Goal: Task Accomplishment & Management: Complete application form

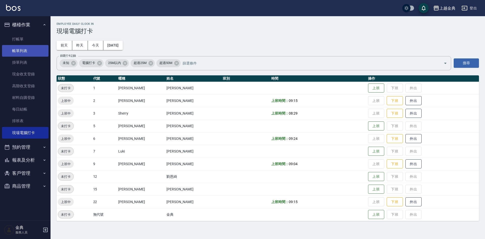
click at [26, 49] on link "帳單列表" at bounding box center [25, 51] width 47 height 12
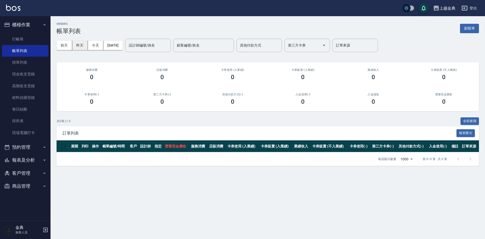
click at [82, 43] on button "昨天" at bounding box center [80, 45] width 16 height 9
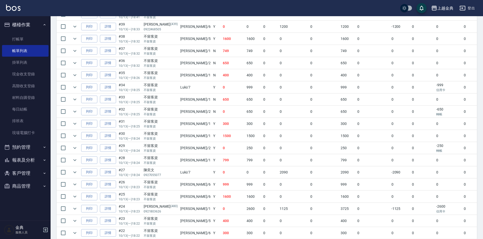
scroll to position [152, 0]
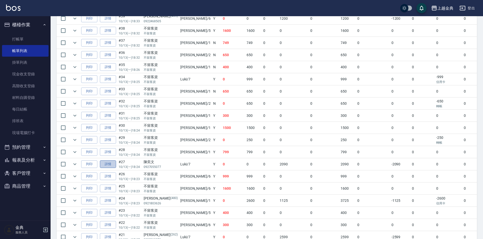
click at [114, 162] on link "詳情" at bounding box center [108, 164] width 16 height 8
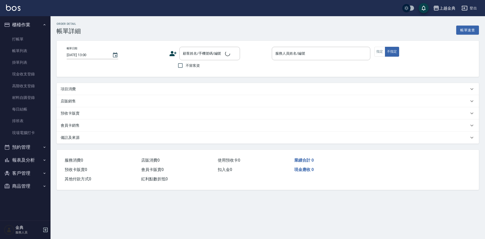
type input "[DATE] 18:24"
type input "Luki-7"
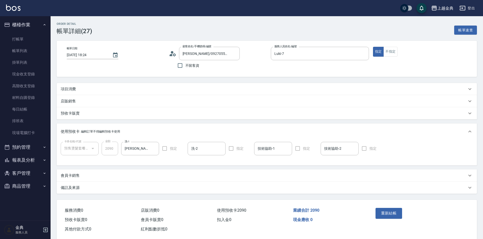
type input "[PERSON_NAME]/0927055077/"
type input "預售燙髮套餐(1/1)"
click at [173, 54] on icon at bounding box center [173, 54] width 8 height 8
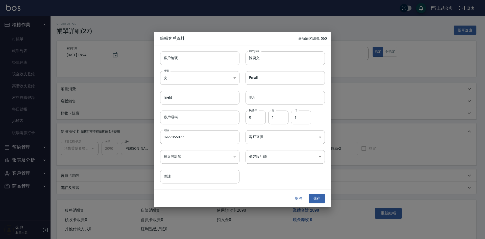
click at [191, 59] on input "客戶編號" at bounding box center [199, 58] width 79 height 14
type input "561"
click at [318, 197] on button "儲存" at bounding box center [317, 198] width 16 height 9
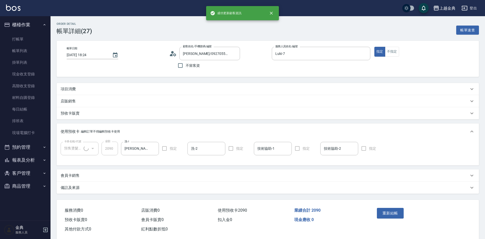
type input "[PERSON_NAME]/0927055077/561"
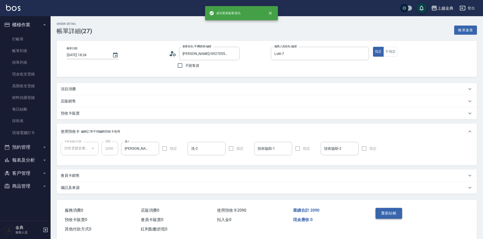
click at [381, 212] on button "重新結帳" at bounding box center [389, 213] width 27 height 11
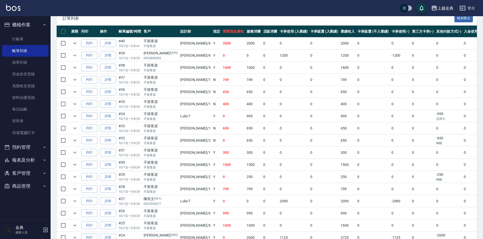
scroll to position [126, 0]
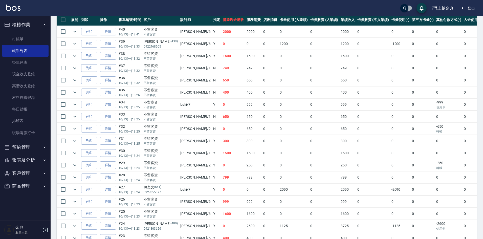
click at [113, 188] on link "詳情" at bounding box center [108, 190] width 16 height 8
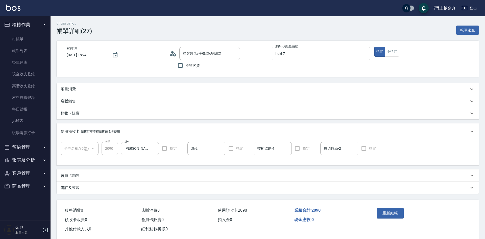
type input "[DATE] 18:24"
type input "Luki-7"
type input "[PERSON_NAME]/0927055077/561"
type input "預售燙髮套餐(1/1)"
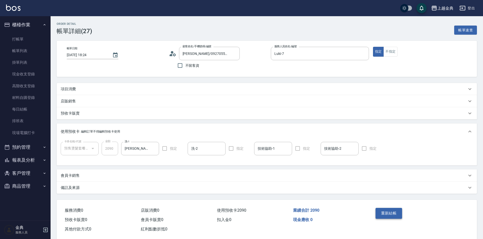
click at [393, 211] on button "重新結帳" at bounding box center [389, 213] width 27 height 11
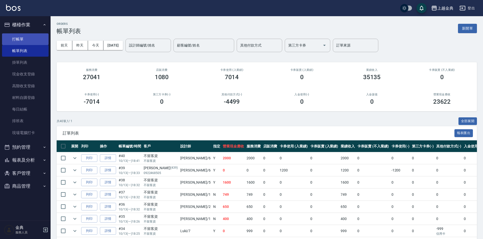
click at [24, 41] on link "打帳單" at bounding box center [25, 39] width 47 height 12
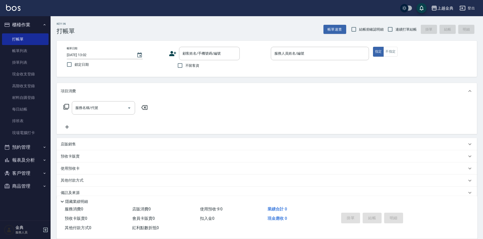
click at [191, 67] on span "不留客資" at bounding box center [192, 65] width 14 height 5
click at [185, 67] on input "不留客資" at bounding box center [180, 65] width 11 height 11
checkbox input "true"
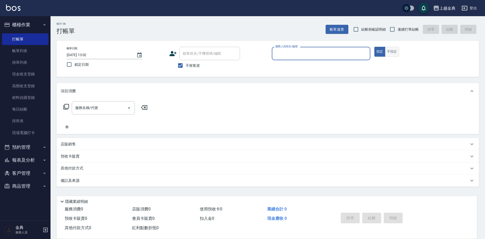
click at [390, 50] on button "不指定" at bounding box center [392, 52] width 14 height 10
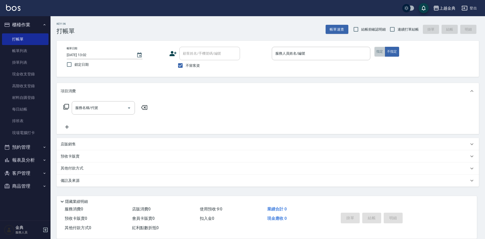
click at [379, 49] on button "指定" at bounding box center [380, 52] width 11 height 10
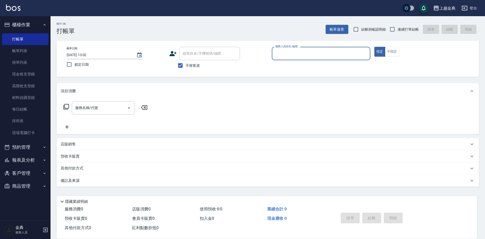
click at [341, 59] on div "服務人員姓名/編號" at bounding box center [321, 53] width 99 height 13
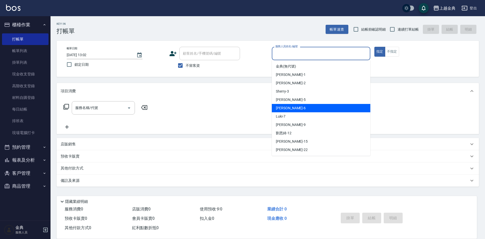
click at [296, 107] on div "[PERSON_NAME] -6" at bounding box center [321, 108] width 99 height 8
type input "[PERSON_NAME]-6"
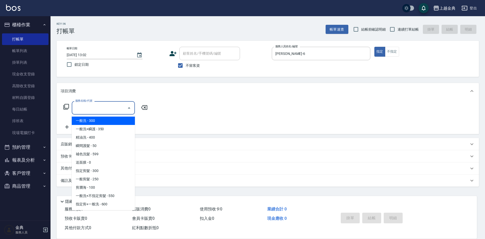
click at [104, 107] on input "服務名稱/代號" at bounding box center [99, 107] width 51 height 9
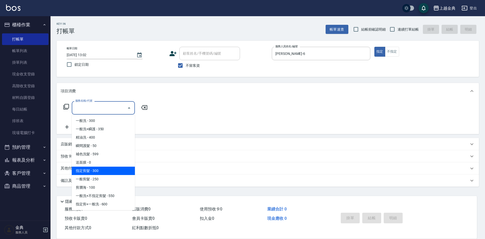
click at [105, 169] on span "指定剪髮 - 300" at bounding box center [103, 171] width 63 height 8
type input "指定剪髮(199)"
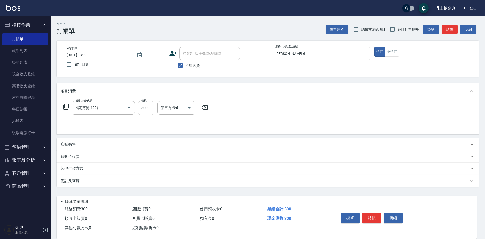
click at [68, 128] on icon at bounding box center [67, 127] width 13 height 6
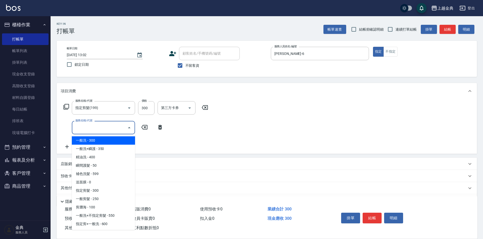
click at [97, 130] on input "服務名稱/代號" at bounding box center [99, 127] width 51 height 9
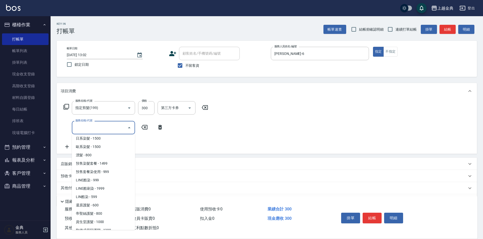
scroll to position [177, 0]
click at [109, 164] on span "日系染髮 - 1500" at bounding box center [103, 164] width 63 height 8
type input "日系染髮(401)"
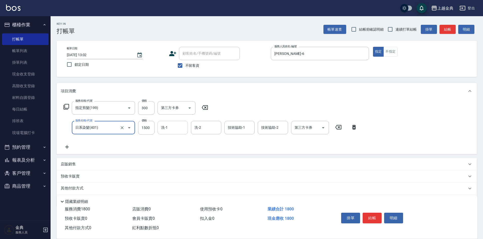
click at [170, 122] on div "洗-1" at bounding box center [173, 127] width 30 height 13
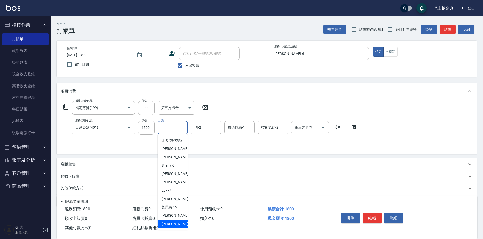
click at [179, 227] on div "[PERSON_NAME] -22" at bounding box center [173, 224] width 30 height 8
type input "[PERSON_NAME]-22"
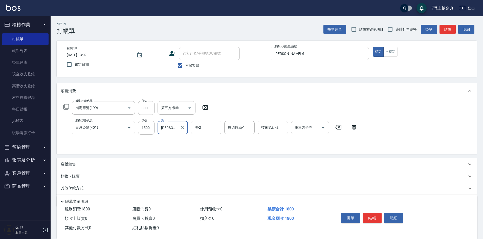
click at [65, 148] on icon at bounding box center [67, 147] width 13 height 6
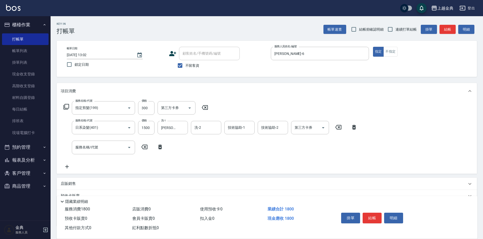
click at [72, 145] on div "服務名稱/代號 服務名稱/代號" at bounding box center [114, 147] width 106 height 13
click at [97, 150] on input "服務名稱/代號" at bounding box center [99, 147] width 51 height 9
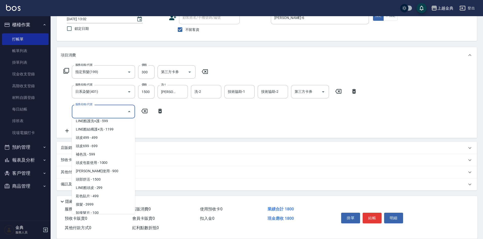
scroll to position [426, 0]
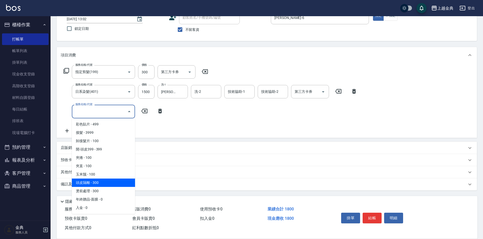
click at [91, 184] on span "頭皮隔離 - 300" at bounding box center [103, 183] width 63 height 8
type input "頭皮隔離(904)"
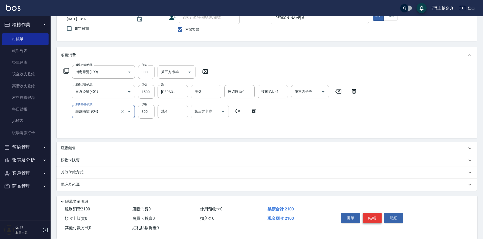
click at [374, 213] on button "結帳" at bounding box center [372, 218] width 19 height 11
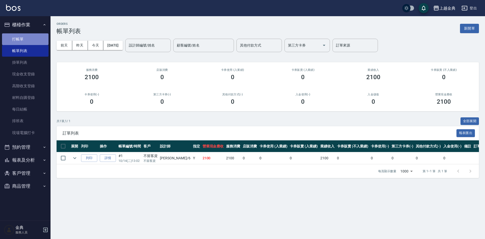
click at [35, 39] on link "打帳單" at bounding box center [25, 39] width 47 height 12
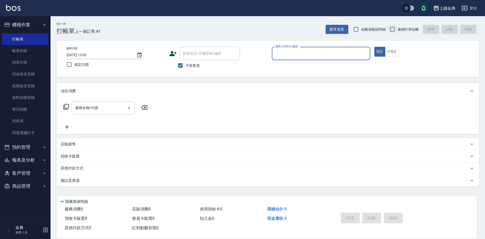
click at [394, 27] on input "連續打單結帳" at bounding box center [392, 29] width 11 height 11
checkbox input "true"
click at [332, 52] on input "服務人員姓名/編號" at bounding box center [321, 53] width 94 height 9
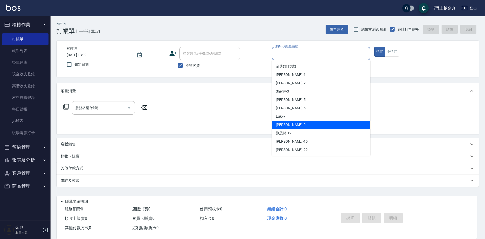
click at [295, 122] on div "[PERSON_NAME] -9" at bounding box center [321, 125] width 99 height 8
type input "[PERSON_NAME]-9"
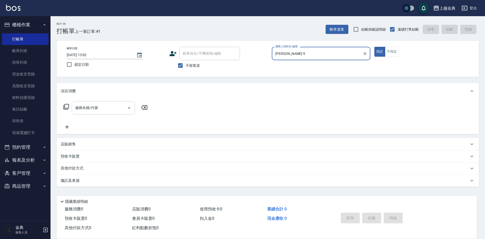
click at [119, 109] on input "服務名稱/代號" at bounding box center [99, 107] width 51 height 9
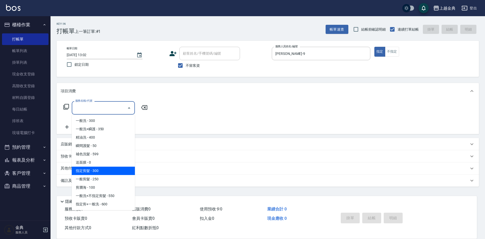
click at [100, 171] on span "指定剪髮 - 300" at bounding box center [103, 171] width 63 height 8
type input "指定剪髮(199)"
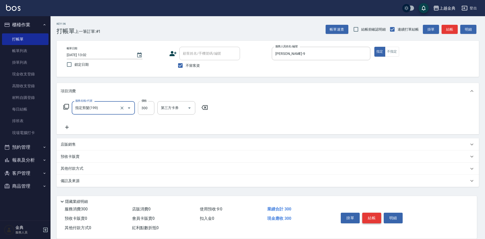
click at [374, 216] on button "結帳" at bounding box center [372, 218] width 19 height 11
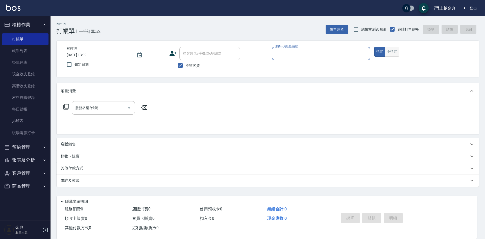
drag, startPoint x: 391, startPoint y: 51, endPoint x: 339, endPoint y: 52, distance: 51.8
click at [391, 51] on button "不指定" at bounding box center [392, 52] width 14 height 10
click at [339, 52] on input "服務人員姓名/編號" at bounding box center [321, 53] width 94 height 9
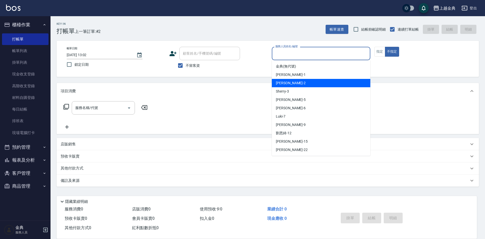
click at [289, 82] on div "Cindy -2" at bounding box center [321, 83] width 99 height 8
type input "Cindy-2"
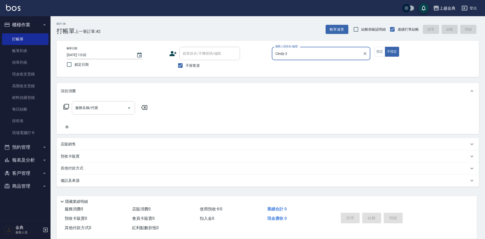
click at [121, 105] on input "服務名稱/代號" at bounding box center [99, 107] width 51 height 9
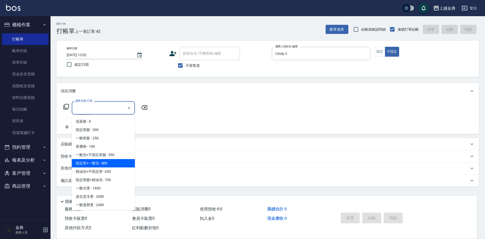
scroll to position [51, 0]
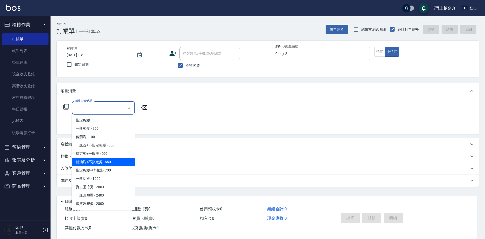
click at [112, 161] on span "精油洗+不指定剪 - 650" at bounding box center [103, 162] width 63 height 8
type input "精油洗+不指定剪(205)"
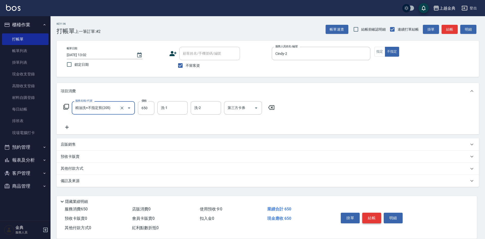
click at [371, 214] on button "結帳" at bounding box center [372, 218] width 19 height 11
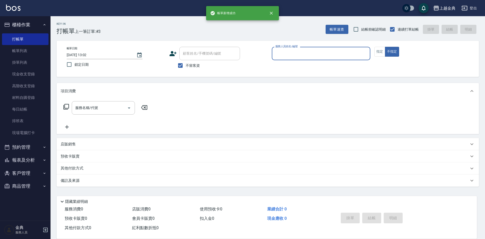
click at [342, 52] on input "服務人員姓名/編號" at bounding box center [321, 53] width 94 height 9
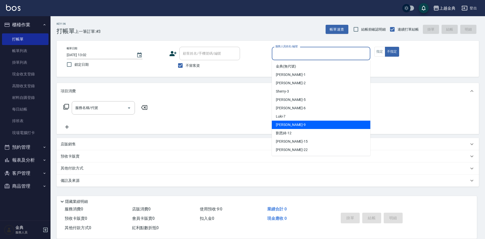
click at [290, 123] on div "[PERSON_NAME] -9" at bounding box center [321, 125] width 99 height 8
type input "[PERSON_NAME]-9"
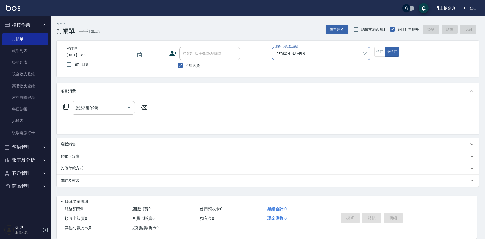
click at [119, 105] on input "服務名稱/代號" at bounding box center [99, 107] width 51 height 9
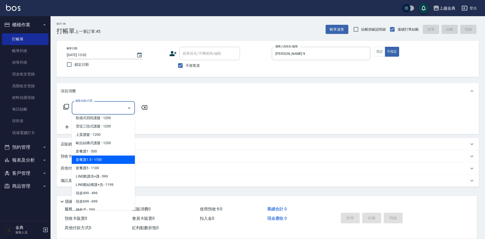
scroll to position [329, 0]
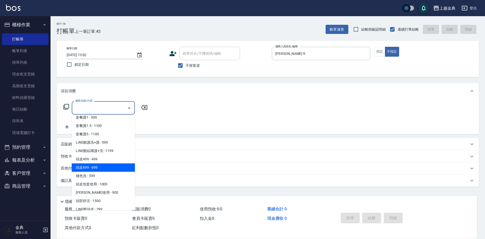
click at [109, 167] on span "頭皮699 - 699" at bounding box center [103, 167] width 63 height 8
type input "頭皮699(602)"
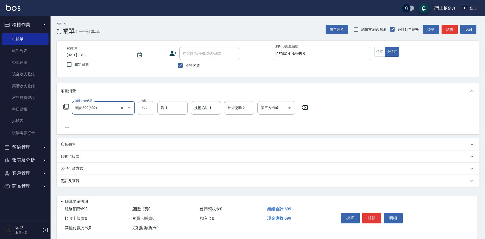
click at [76, 169] on p "其他付款方式" at bounding box center [73, 169] width 25 height 6
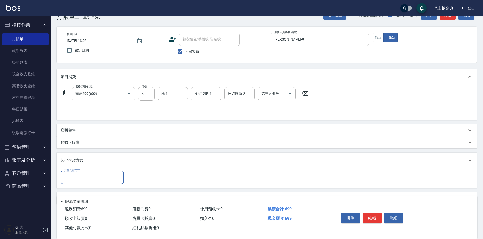
scroll to position [28, 0]
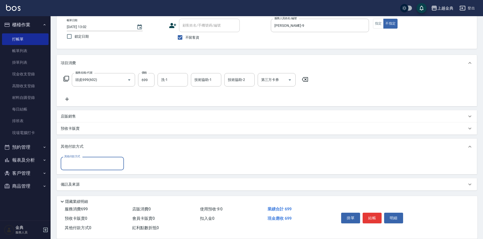
click at [95, 163] on input "其他付款方式" at bounding box center [92, 163] width 59 height 9
click at [81, 202] on span "轉帳" at bounding box center [92, 201] width 63 height 8
type input "轉帳"
click at [146, 166] on input "0" at bounding box center [146, 164] width 38 height 14
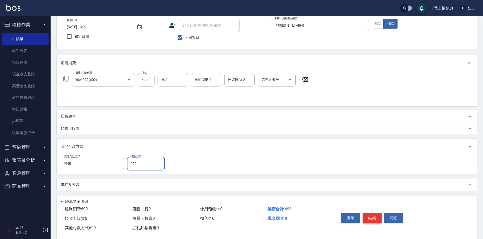
type input "699"
click at [371, 214] on button "結帳" at bounding box center [372, 218] width 19 height 11
type input "[DATE] 13:03"
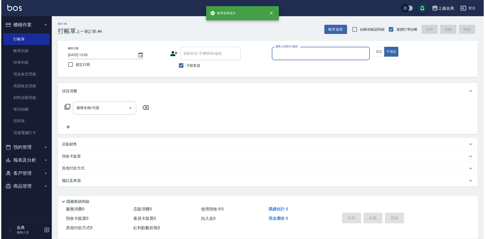
scroll to position [0, 0]
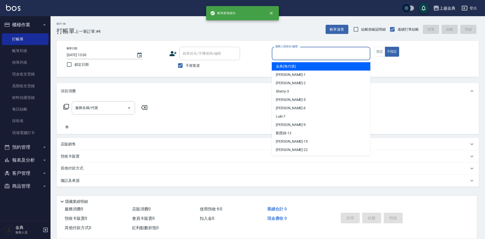
click at [350, 49] on input "服務人員姓名/編號" at bounding box center [321, 53] width 94 height 9
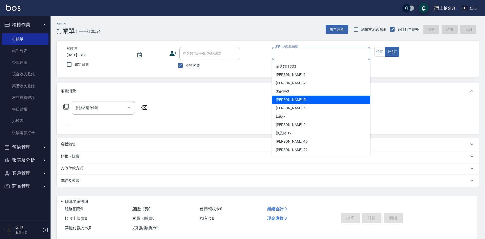
click at [303, 94] on div "Sherry -3" at bounding box center [321, 91] width 99 height 8
type input "Sherry-3"
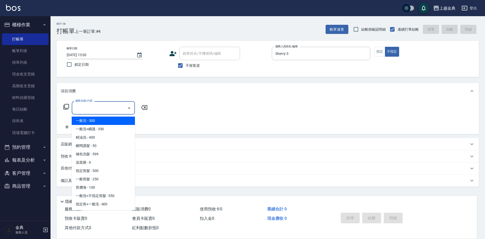
click at [117, 109] on input "服務名稱/代號" at bounding box center [99, 107] width 51 height 9
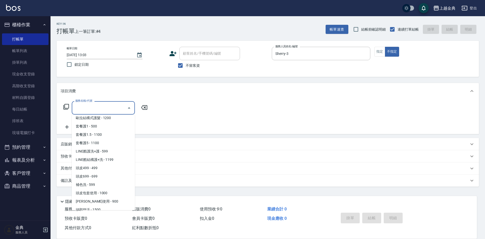
scroll to position [329, 0]
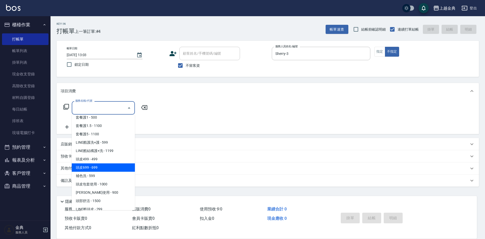
click at [103, 167] on span "頭皮699 - 699" at bounding box center [103, 167] width 63 height 8
type input "頭皮699(602)"
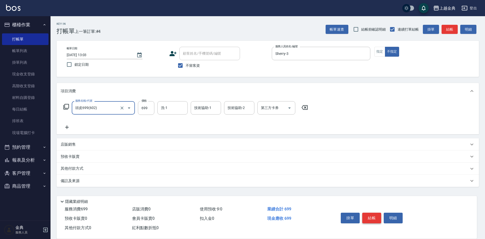
click at [371, 216] on button "結帳" at bounding box center [372, 218] width 19 height 11
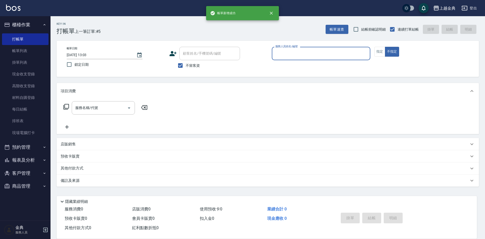
click at [349, 49] on div "服務人員姓名/編號" at bounding box center [321, 53] width 99 height 13
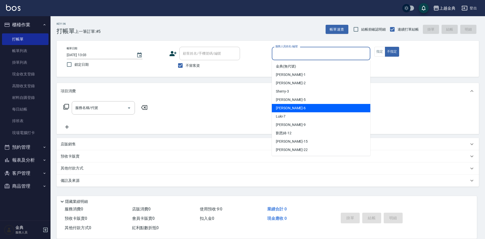
click at [291, 106] on div "[PERSON_NAME] -6" at bounding box center [321, 108] width 99 height 8
type input "[PERSON_NAME]-6"
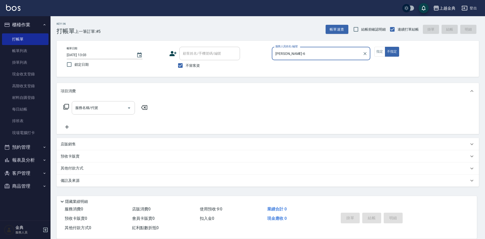
click at [110, 106] on input "服務名稱/代號" at bounding box center [99, 107] width 51 height 9
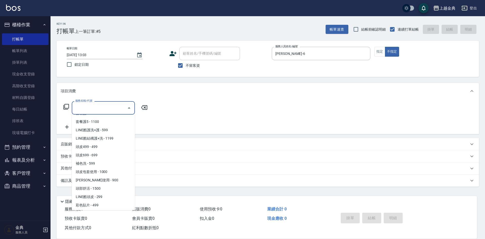
scroll to position [354, 0]
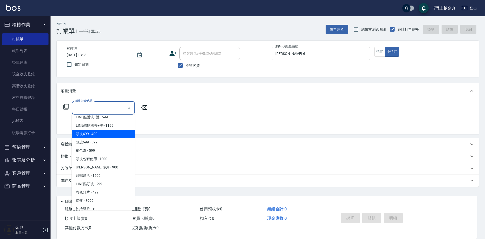
click at [111, 134] on span "頭皮499 - 499" at bounding box center [103, 134] width 63 height 8
type input "頭皮499(601)"
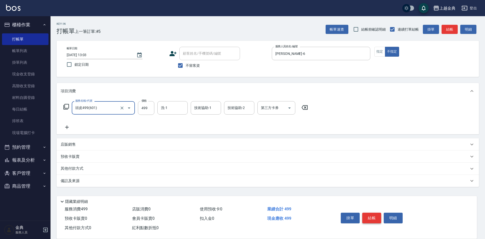
click at [372, 214] on button "結帳" at bounding box center [372, 218] width 19 height 11
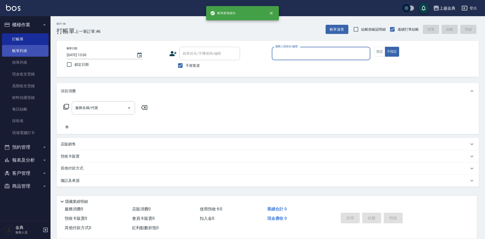
click at [35, 52] on link "帳單列表" at bounding box center [25, 51] width 47 height 12
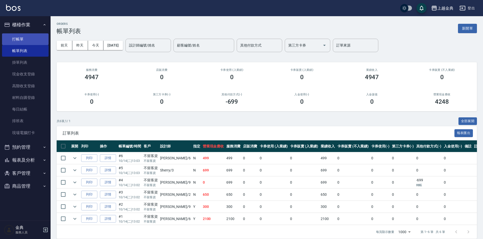
click at [31, 38] on link "打帳單" at bounding box center [25, 39] width 47 height 12
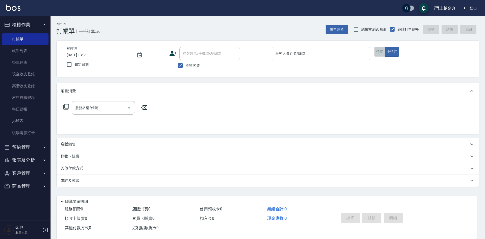
click at [383, 52] on button "指定" at bounding box center [380, 52] width 11 height 10
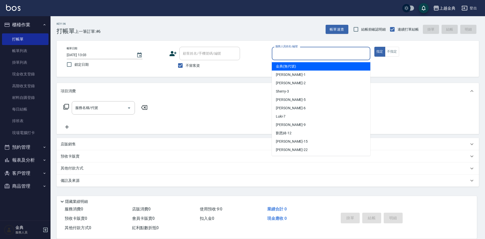
click at [349, 53] on input "服務人員姓名/編號" at bounding box center [321, 53] width 94 height 9
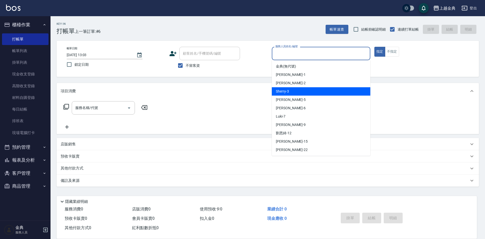
click at [290, 92] on div "Sherry -3" at bounding box center [321, 91] width 99 height 8
type input "Sherry-3"
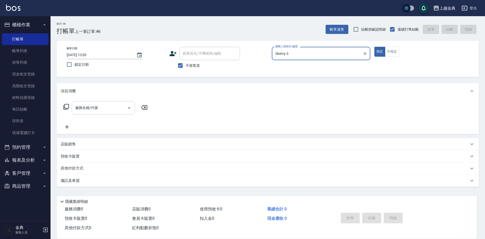
click at [112, 108] on input "服務名稱/代號" at bounding box center [99, 107] width 51 height 9
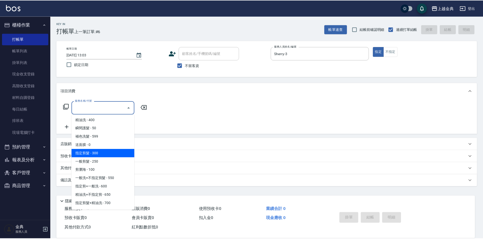
scroll to position [25, 0]
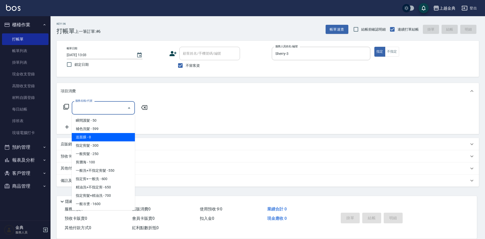
click at [115, 141] on span "送面膜 - 0" at bounding box center [103, 137] width 63 height 8
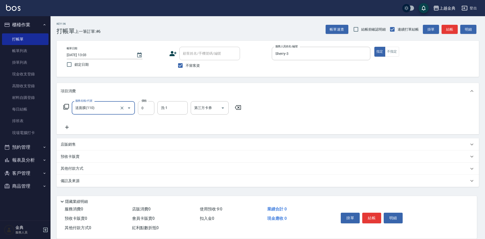
click at [105, 105] on input "送面膜(110)" at bounding box center [96, 107] width 45 height 9
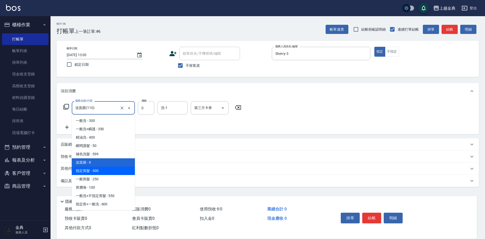
click at [100, 169] on span "指定剪髮 - 300" at bounding box center [103, 171] width 63 height 8
type input "指定剪髮(199)"
type input "300"
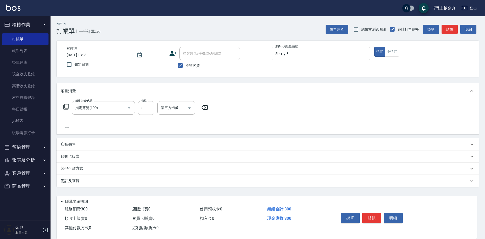
click at [67, 129] on icon at bounding box center [67, 127] width 13 height 6
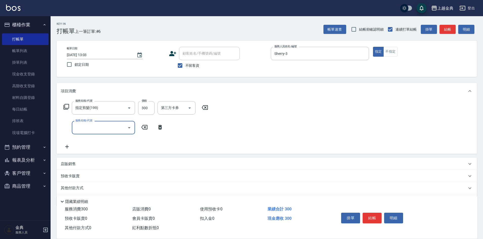
click at [83, 129] on input "服務名稱/代號" at bounding box center [99, 127] width 51 height 9
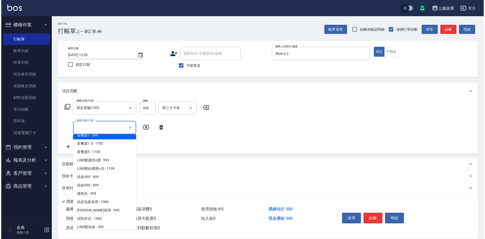
scroll to position [354, 0]
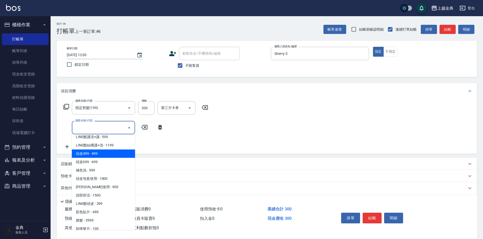
click at [112, 153] on span "頭皮499 - 499" at bounding box center [103, 153] width 63 height 8
type input "頭皮499(601)"
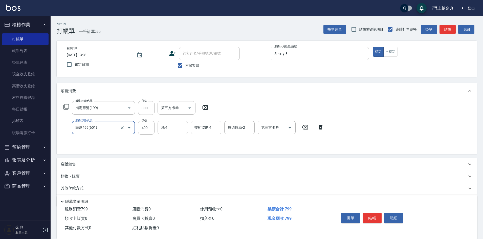
click at [171, 127] on input "洗-1" at bounding box center [173, 127] width 26 height 9
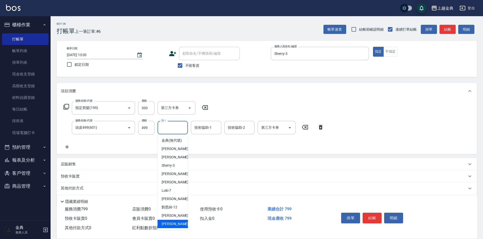
click at [177, 228] on div "[PERSON_NAME] -22" at bounding box center [173, 224] width 30 height 8
type input "[PERSON_NAME]-22"
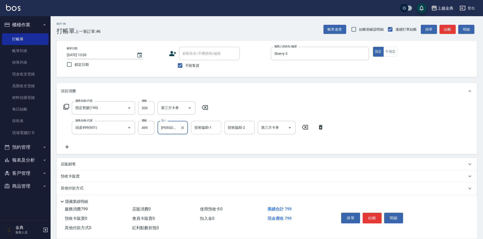
click at [214, 130] on input "技術協助-1" at bounding box center [206, 127] width 26 height 9
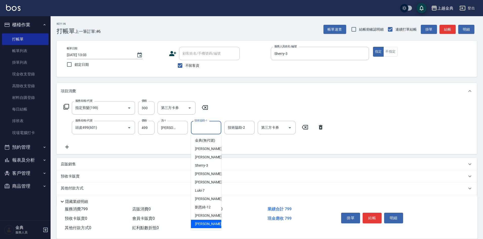
click at [206, 227] on div "[PERSON_NAME] -22" at bounding box center [206, 224] width 30 height 8
type input "[PERSON_NAME]-22"
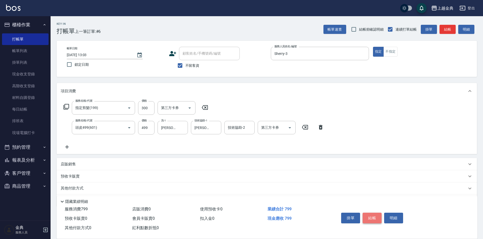
click at [370, 214] on button "結帳" at bounding box center [372, 218] width 19 height 11
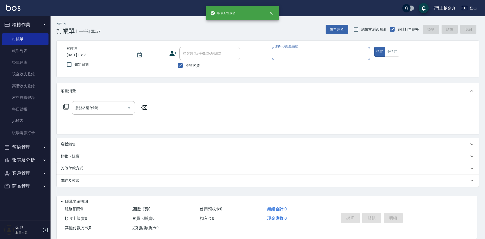
click at [349, 49] on div "服務人員姓名/編號" at bounding box center [321, 53] width 99 height 13
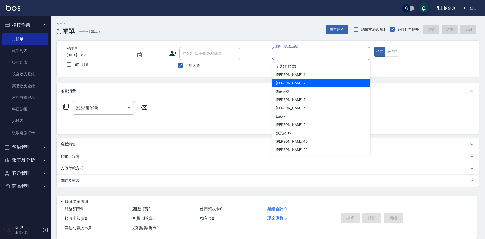
click at [300, 86] on div "Cindy -2" at bounding box center [321, 83] width 99 height 8
type input "Cindy-2"
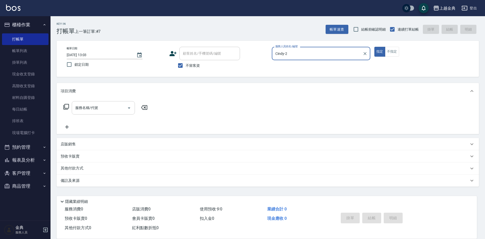
click at [104, 108] on input "服務名稱/代號" at bounding box center [99, 107] width 51 height 9
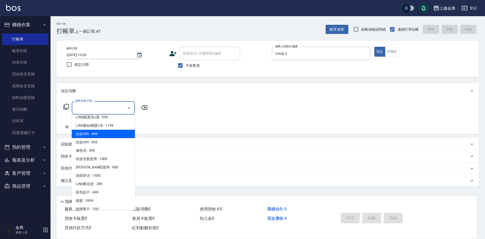
click at [106, 133] on span "頭皮499 - 499" at bounding box center [103, 134] width 63 height 8
type input "頭皮499(601)"
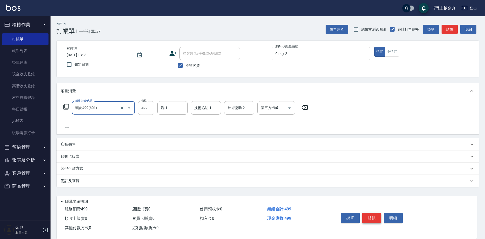
click at [373, 215] on button "結帳" at bounding box center [372, 218] width 19 height 11
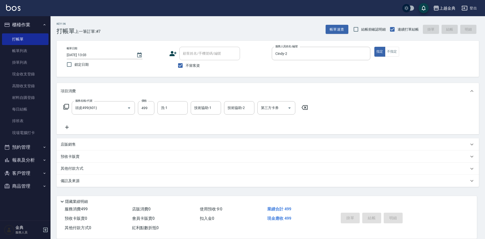
type input "[DATE] 13:04"
